Goal: Find specific page/section: Find specific page/section

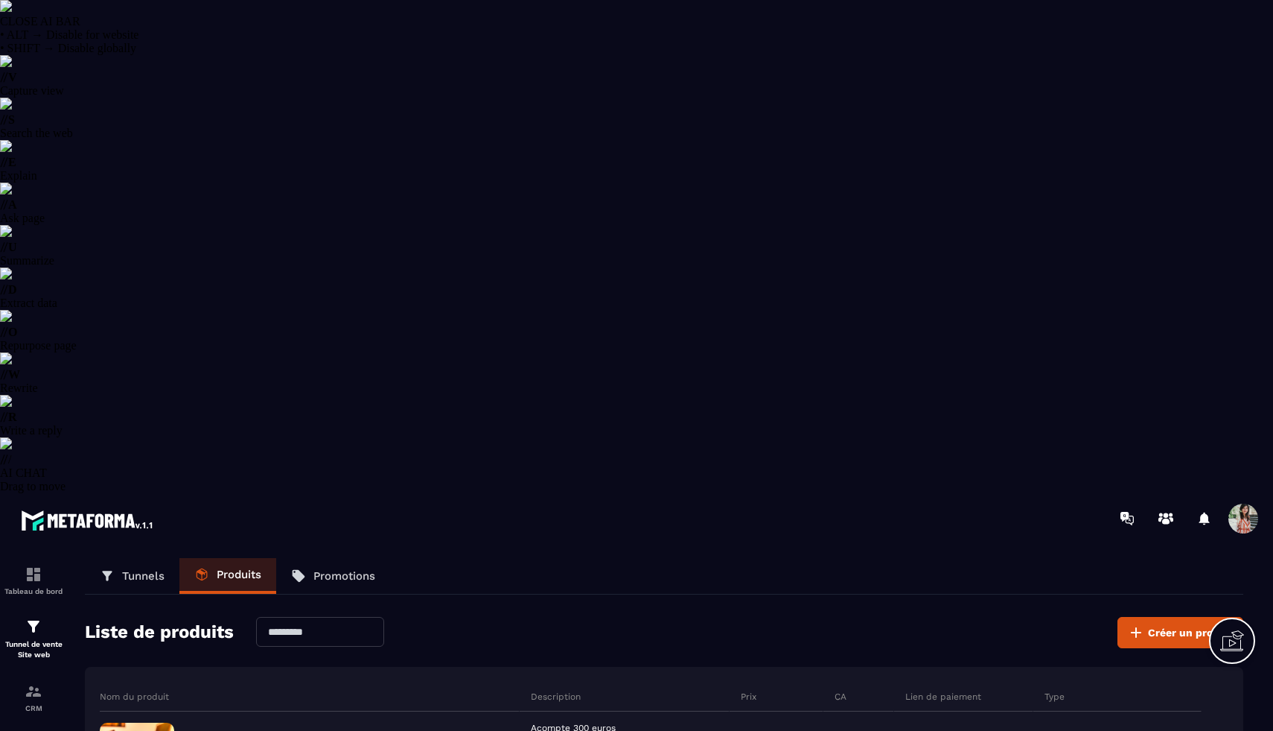
select select "******"
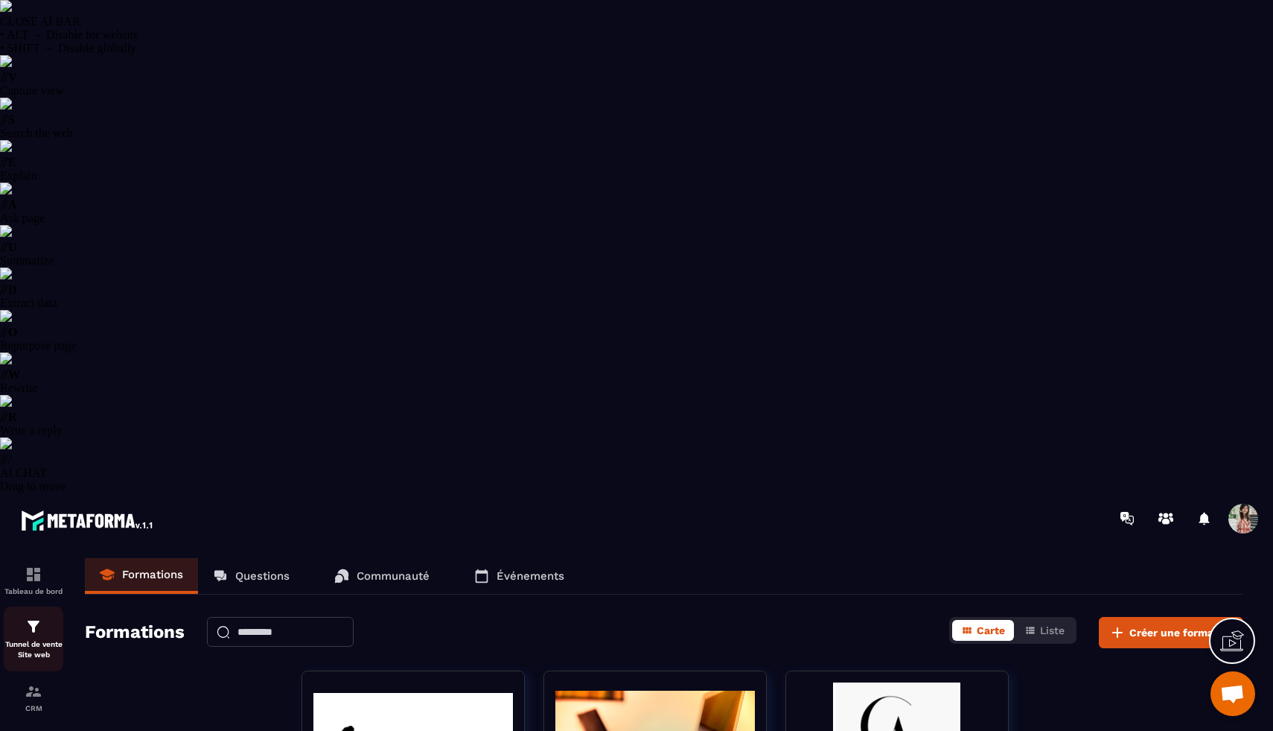
click at [31, 617] on img at bounding box center [34, 626] width 18 height 18
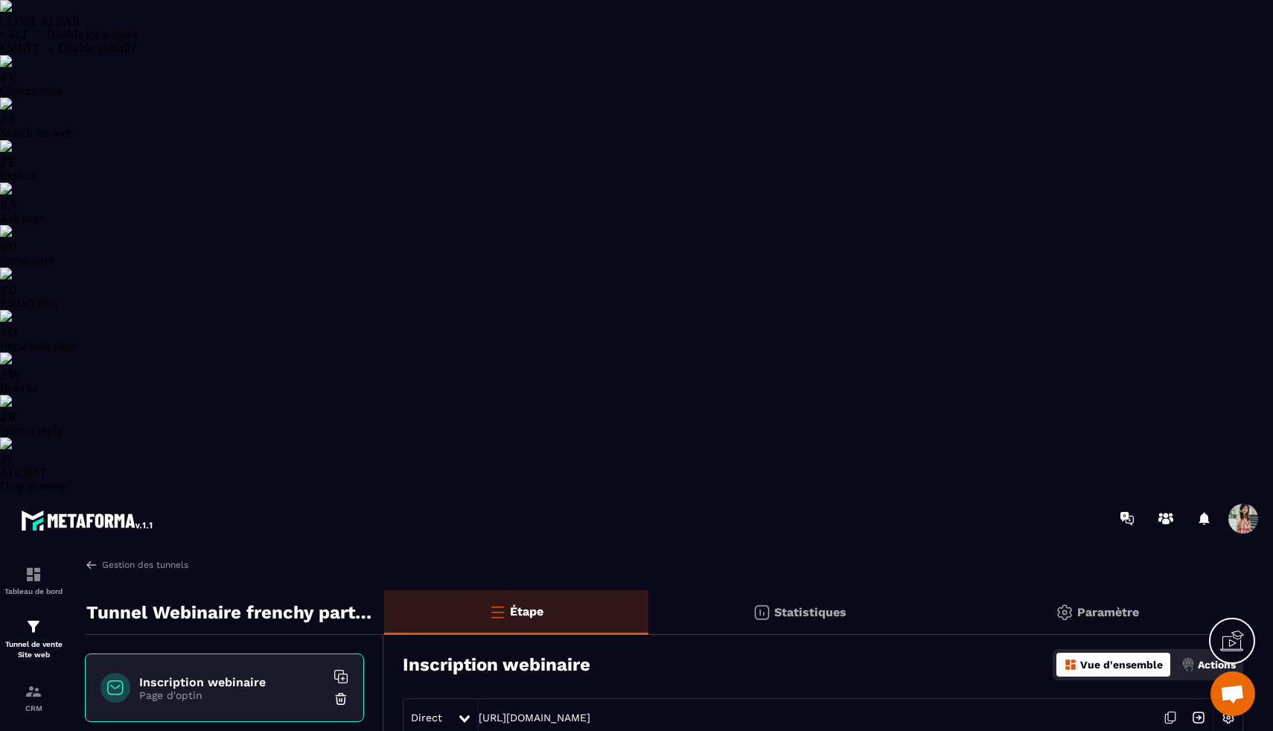
click at [1195, 703] on img at bounding box center [1199, 717] width 28 height 28
